Goal: Find contact information

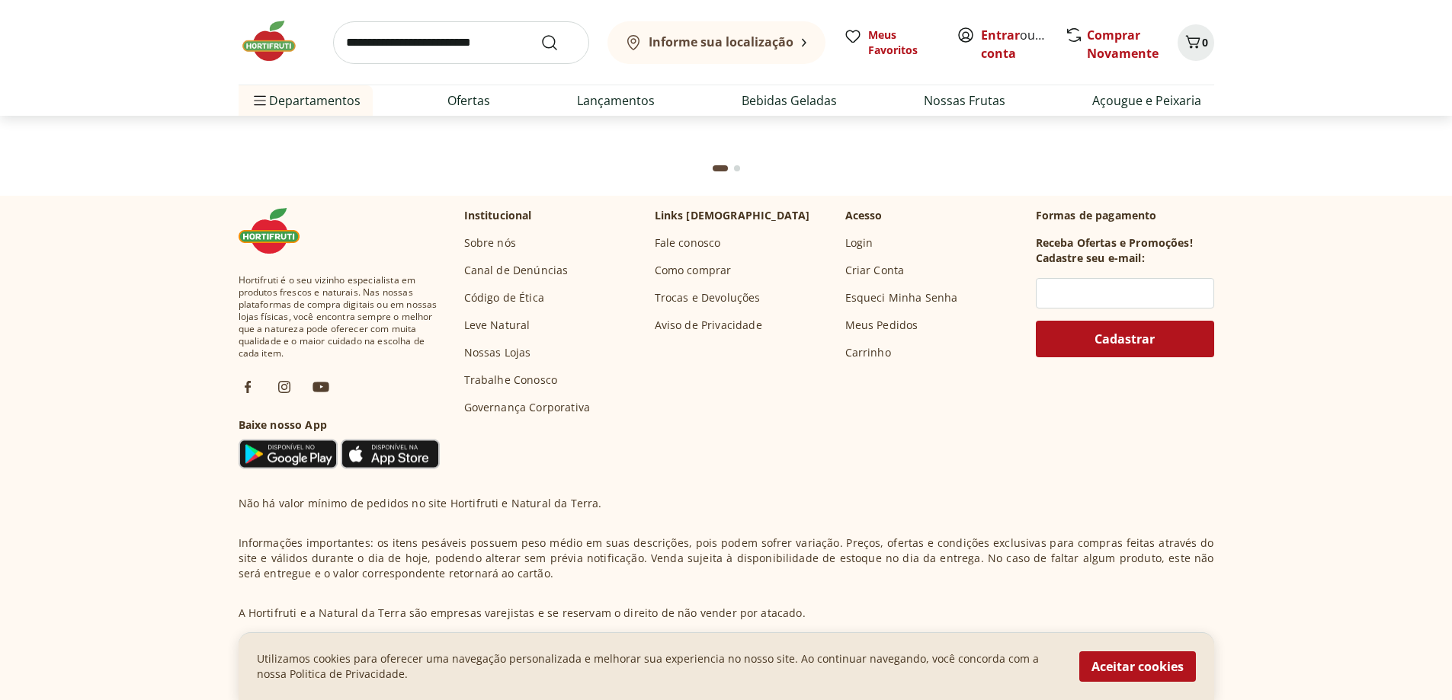
scroll to position [4451, 0]
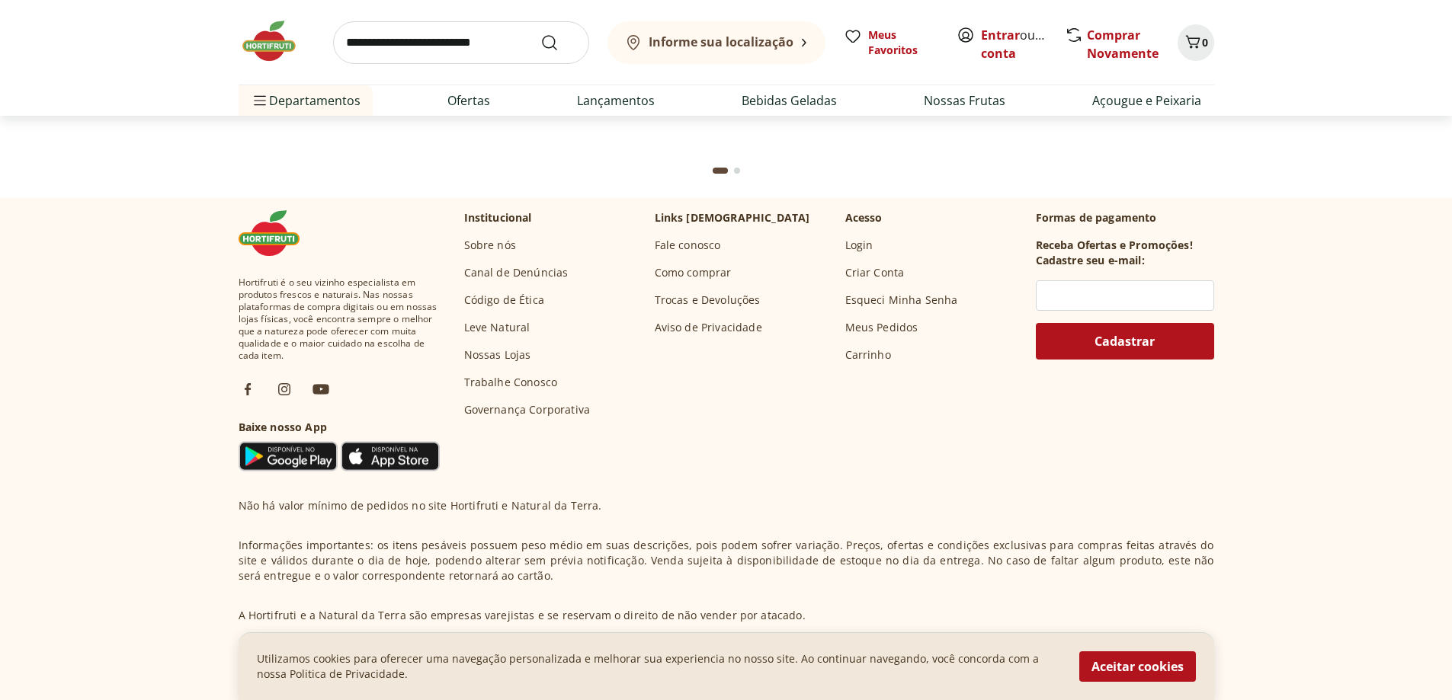
click at [690, 243] on link "Fale conosco" at bounding box center [688, 245] width 66 height 15
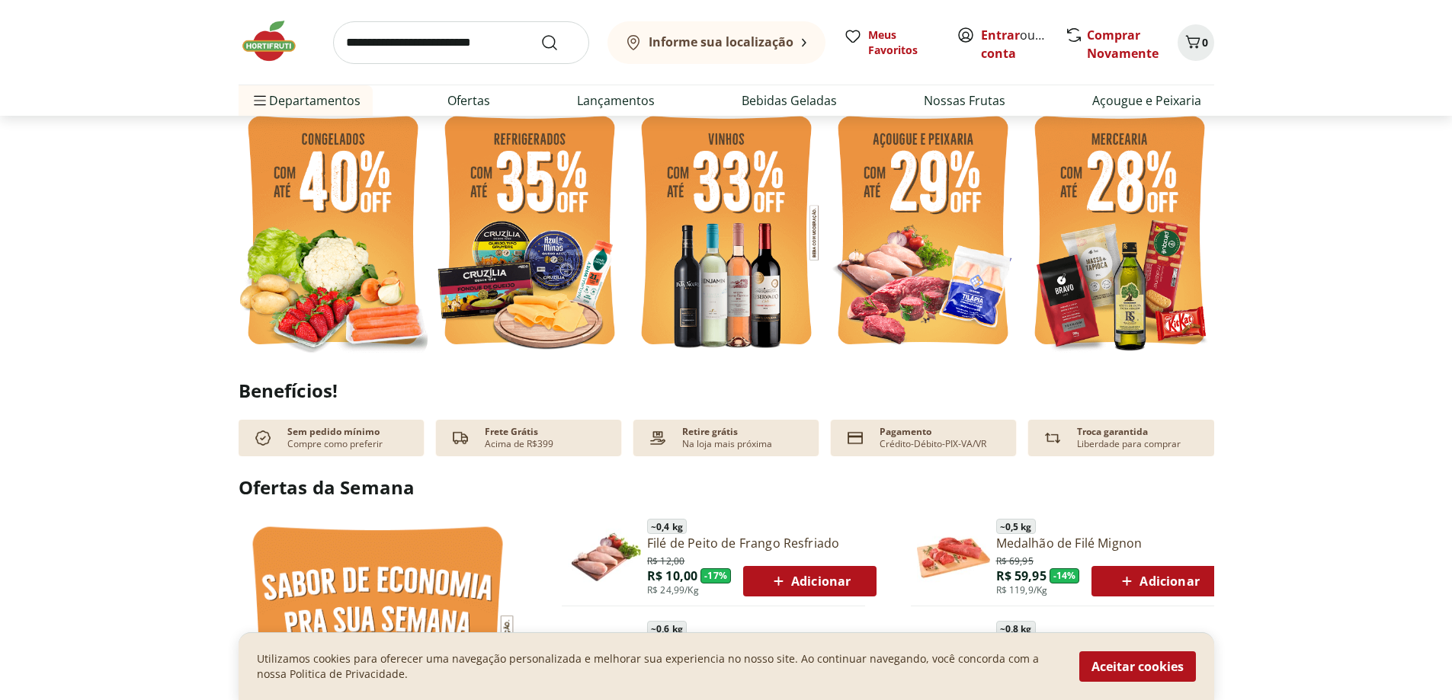
scroll to position [0, 0]
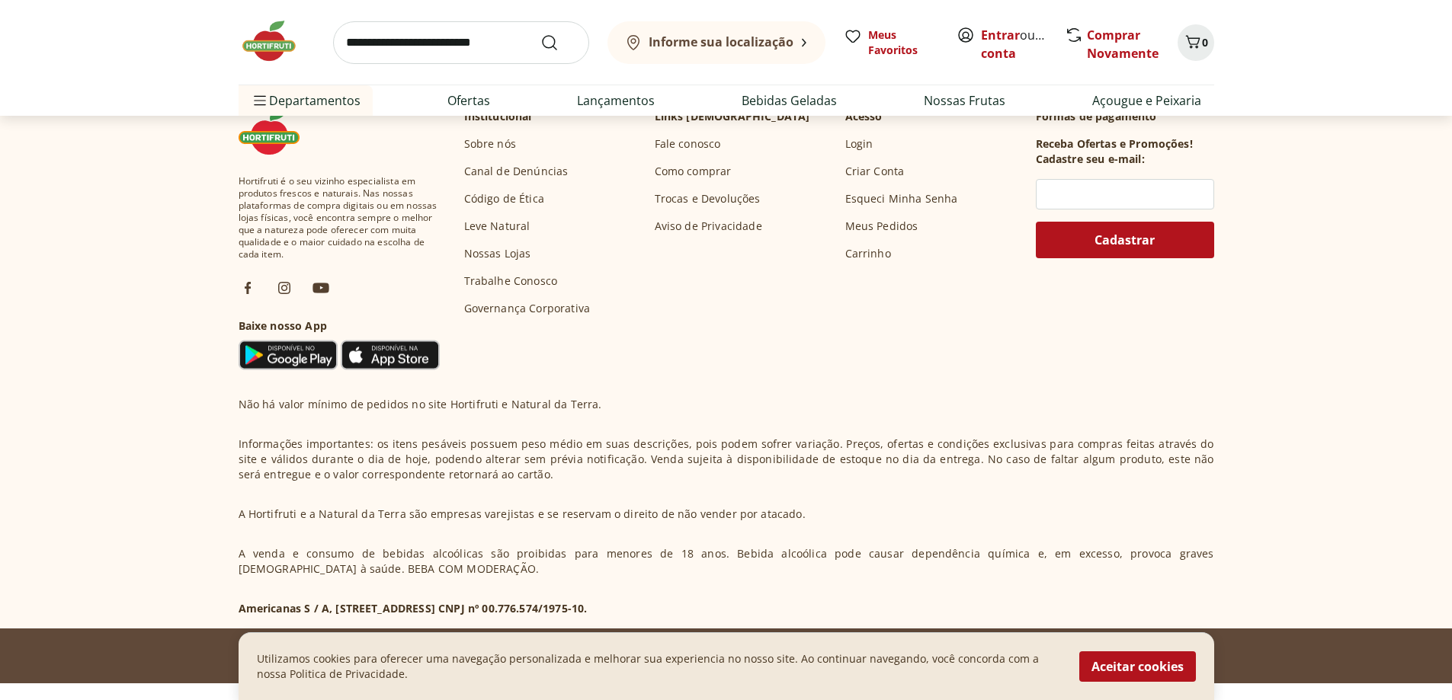
scroll to position [4375, 0]
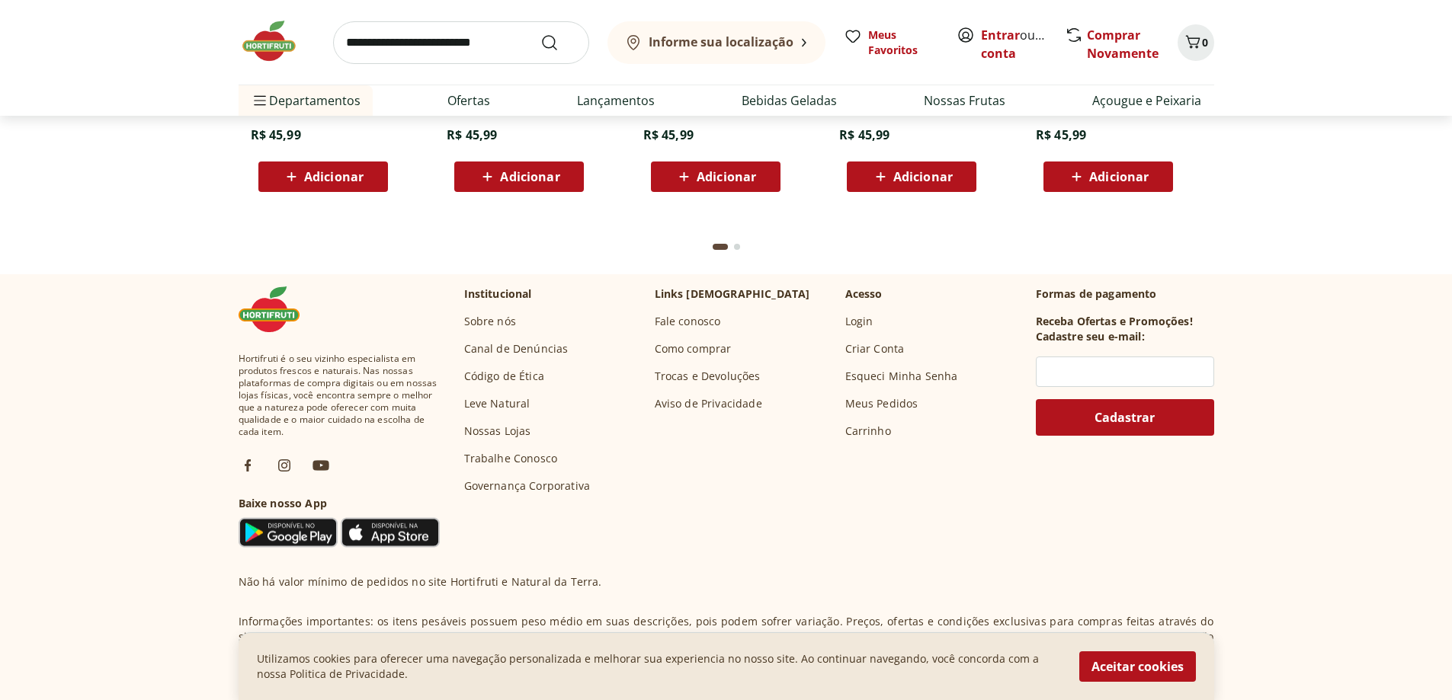
click at [708, 322] on link "Fale conosco" at bounding box center [688, 321] width 66 height 15
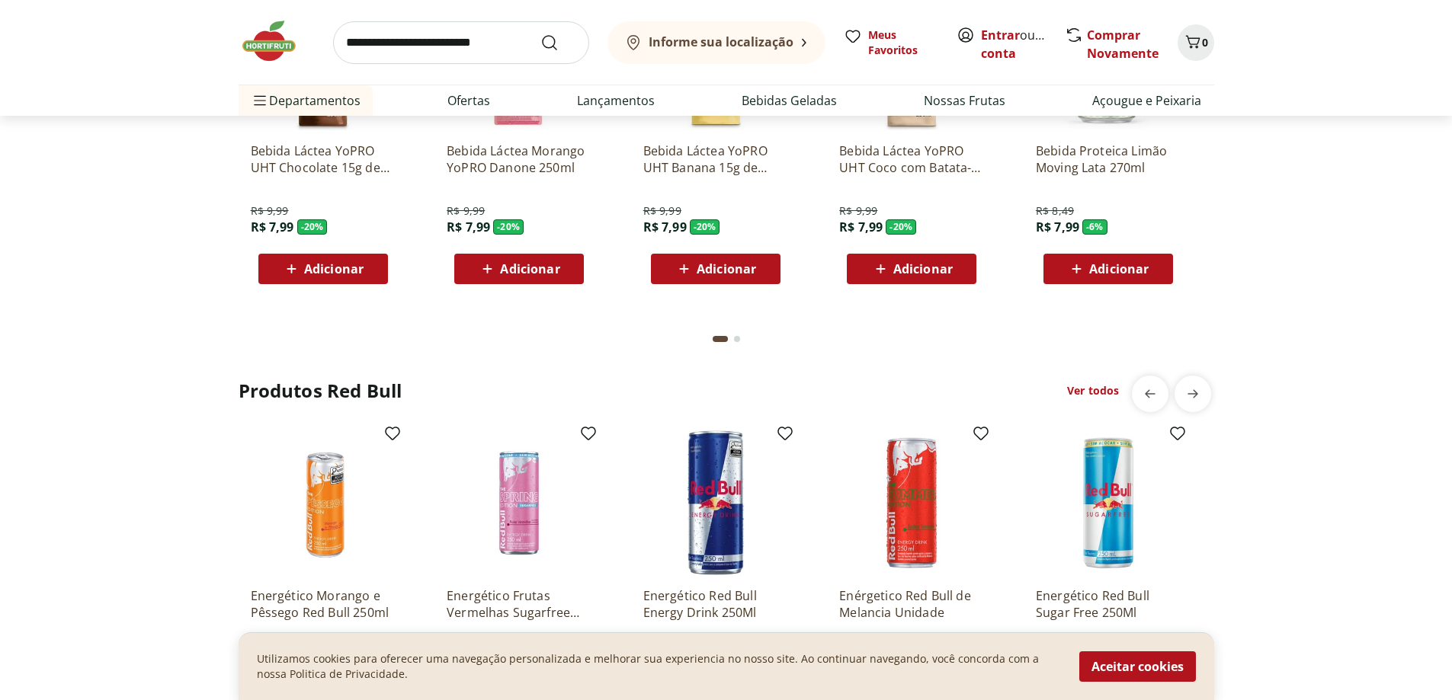
scroll to position [3156, 0]
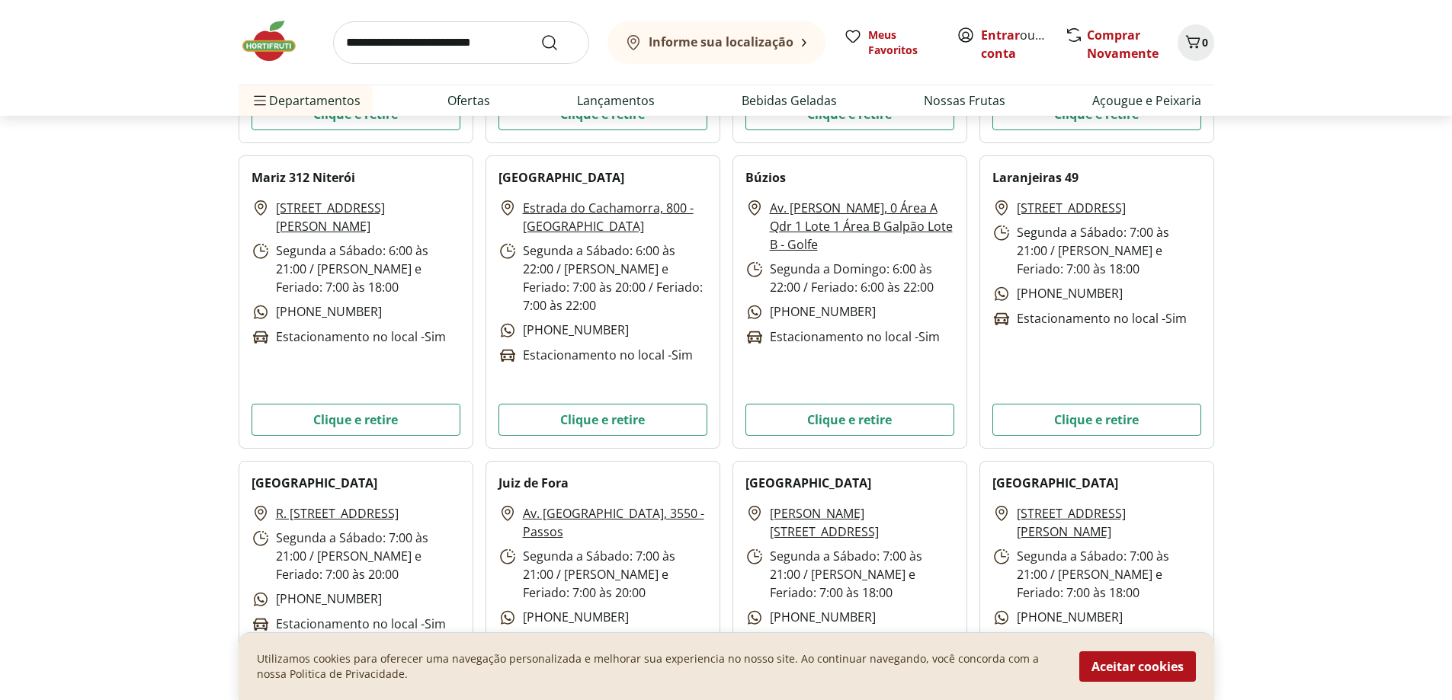
scroll to position [4267, 0]
